Goal: Task Accomplishment & Management: Use online tool/utility

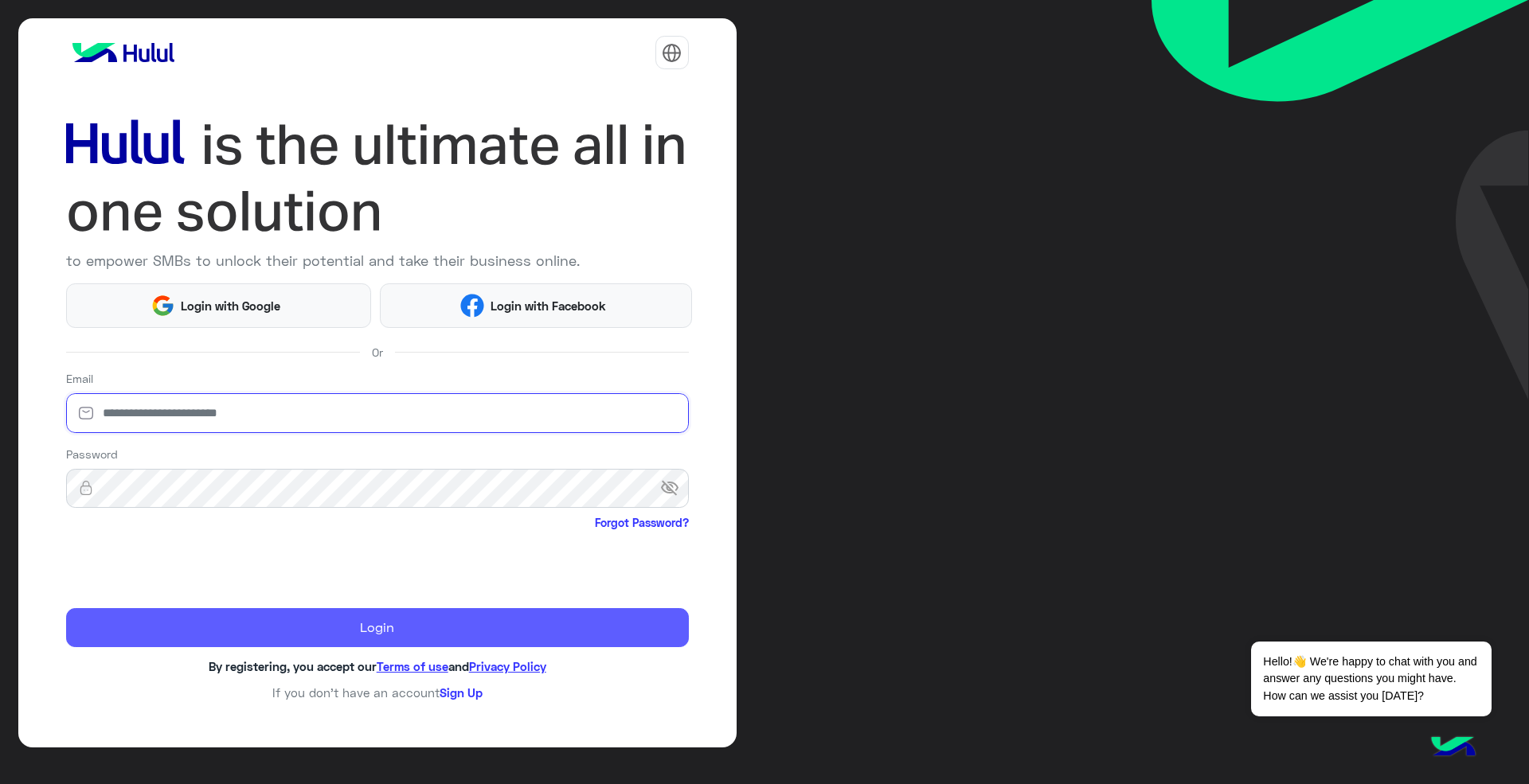
type input "**********"
click at [279, 647] on button "Login" at bounding box center [378, 628] width 622 height 40
click at [284, 625] on button "Login" at bounding box center [378, 628] width 622 height 40
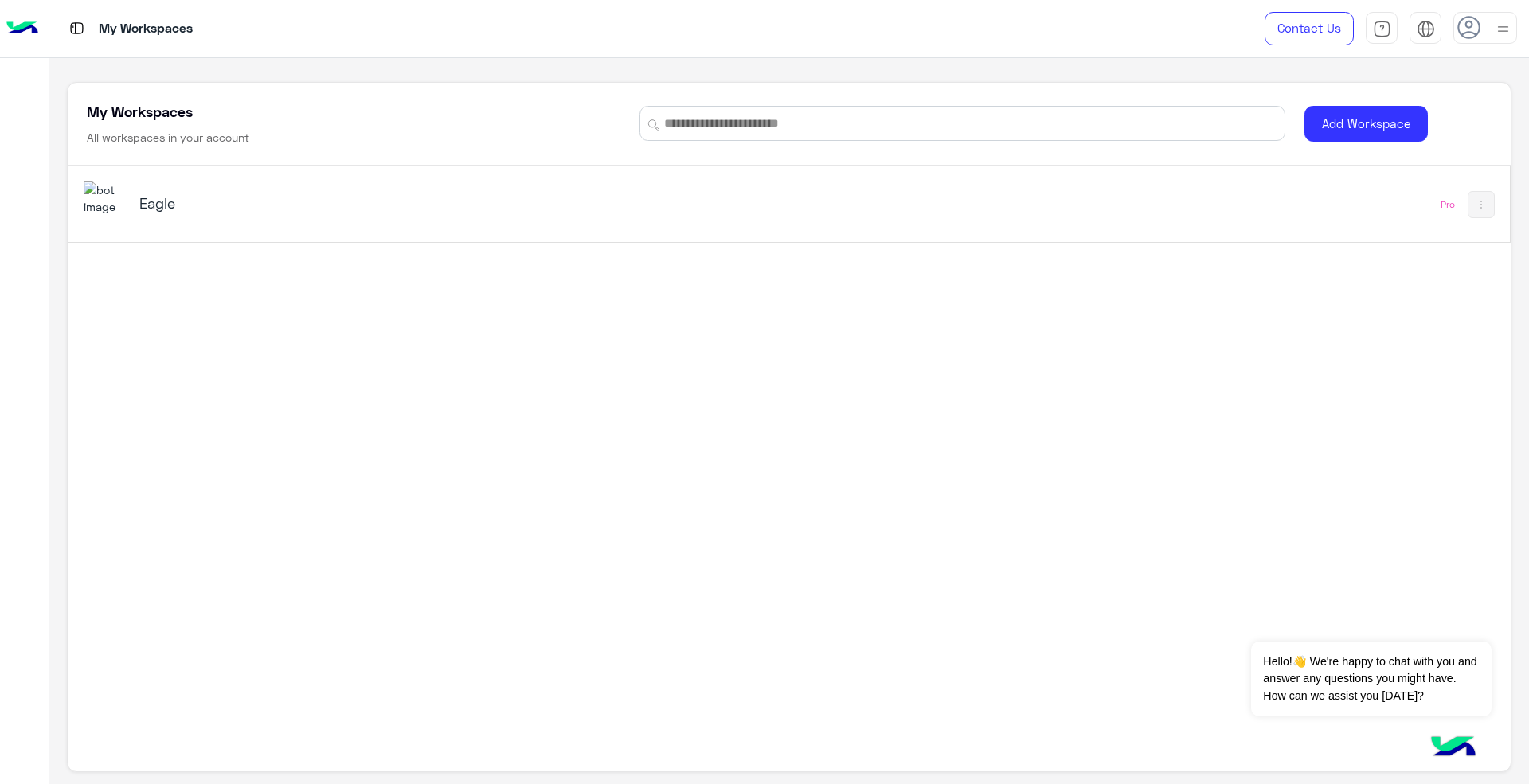
click at [545, 208] on h5 "Eagle" at bounding box center [393, 203] width 508 height 19
